Goal: Information Seeking & Learning: Find specific fact

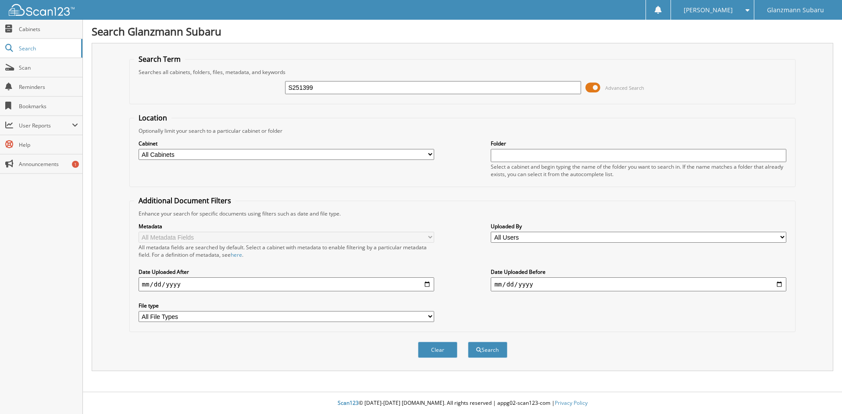
type input "S251399"
click at [468, 342] on button "Search" at bounding box center [487, 350] width 39 height 16
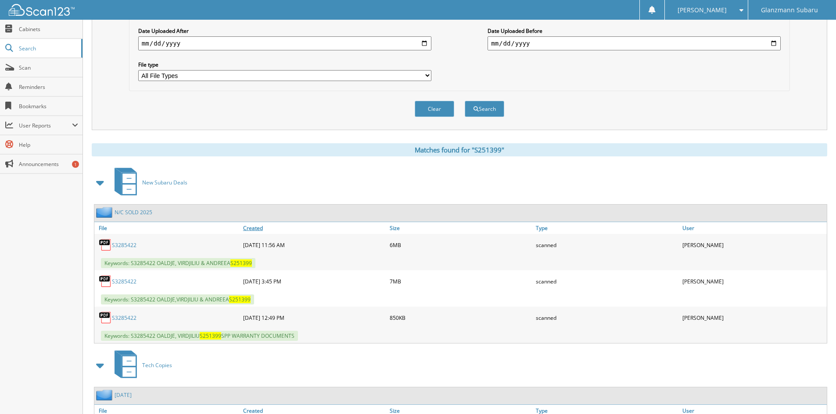
scroll to position [263, 0]
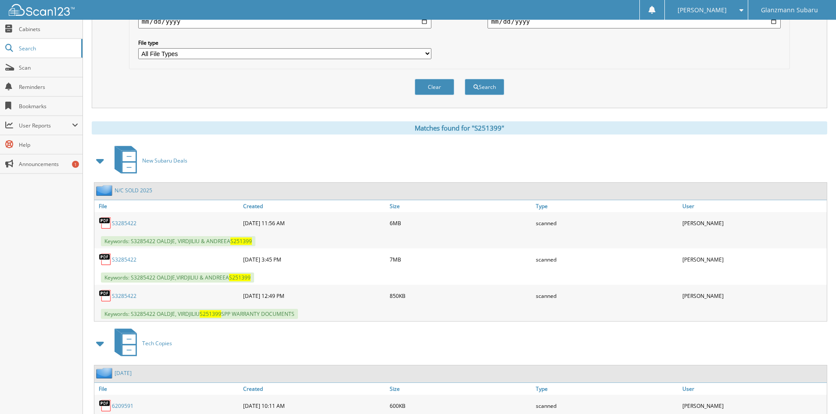
click at [116, 297] on link "S3285422" at bounding box center [124, 296] width 25 height 7
